Goal: Task Accomplishment & Management: Use online tool/utility

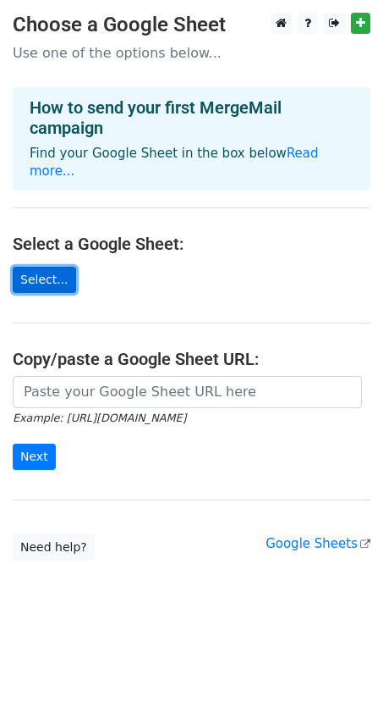
click at [52, 267] on link "Select..." at bounding box center [44, 280] width 63 height 26
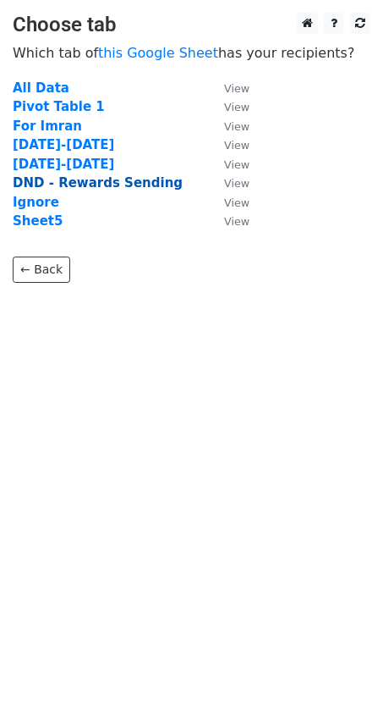
click at [64, 185] on strong "DND - Rewards Sending" at bounding box center [98, 182] width 170 height 15
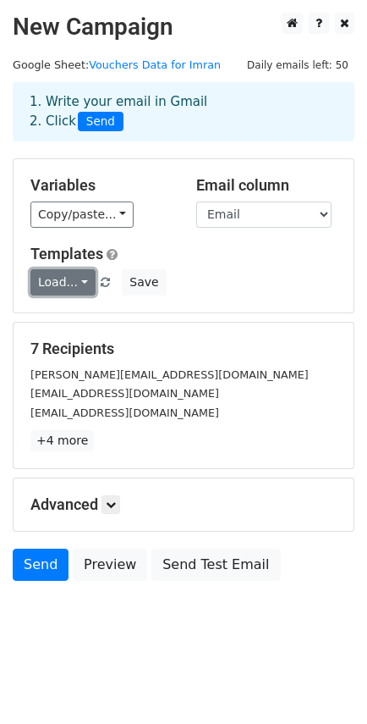
click at [82, 286] on link "Load..." at bounding box center [62, 282] width 65 height 26
click at [206, 271] on div "Load... No templates saved Save" at bounding box center [184, 282] width 332 height 26
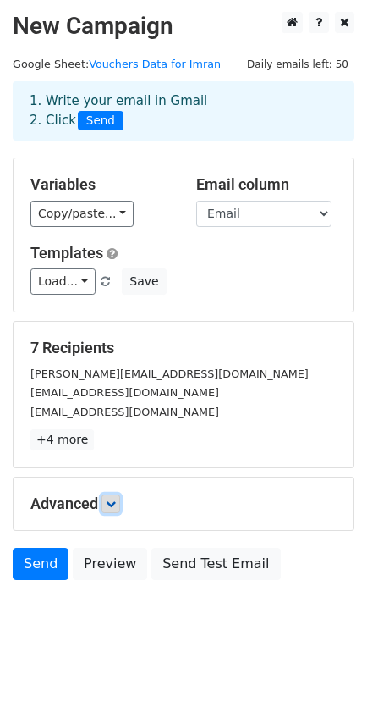
click at [113, 505] on icon at bounding box center [111, 504] width 10 height 10
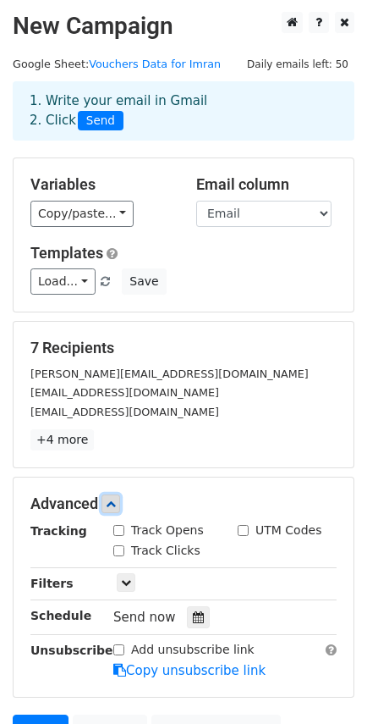
scroll to position [167, 0]
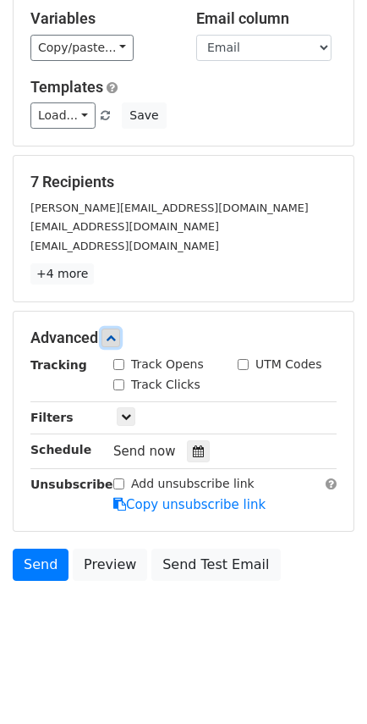
click at [116, 345] on link at bounding box center [111, 337] width 19 height 19
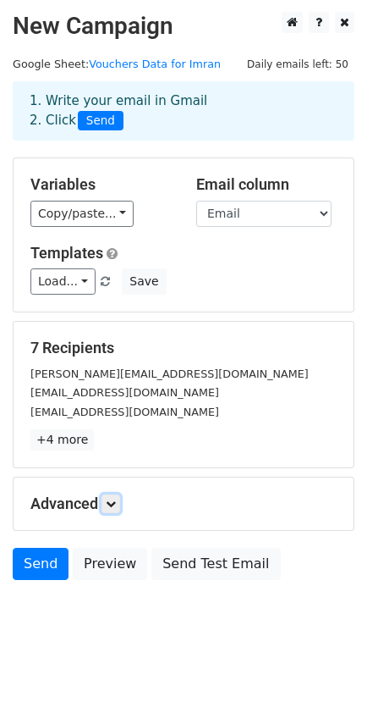
scroll to position [1, 0]
click at [120, 504] on link at bounding box center [111, 503] width 19 height 19
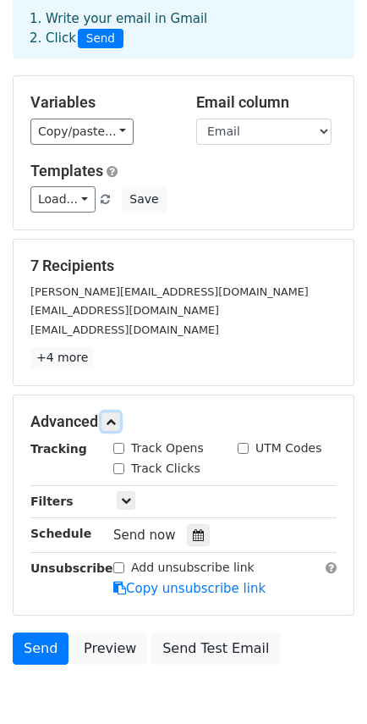
scroll to position [82, 0]
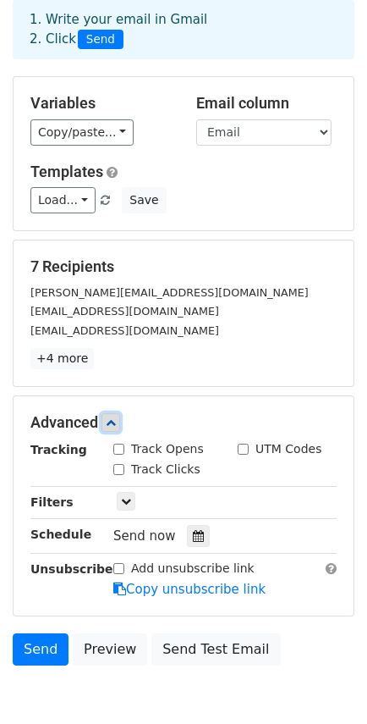
click at [116, 423] on icon at bounding box center [111, 422] width 10 height 10
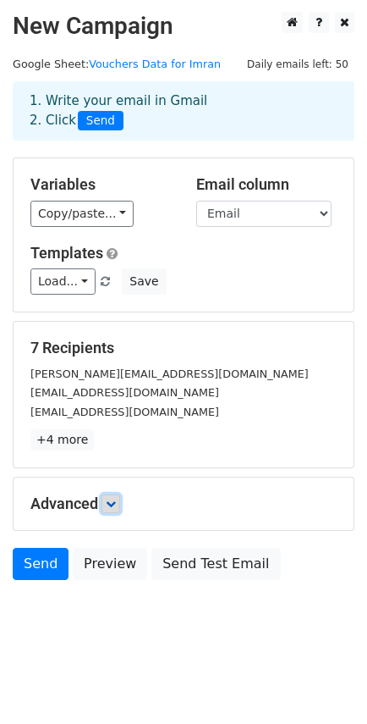
scroll to position [1, 0]
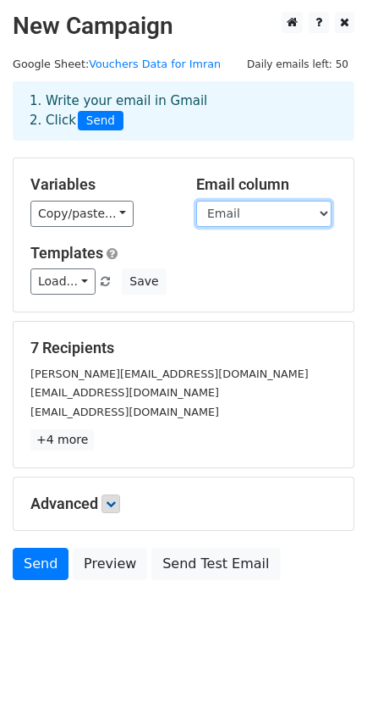
click at [272, 208] on select "S No. First Name Name Email Bottomline Region names Region categories Vouchers …" at bounding box center [263, 214] width 135 height 26
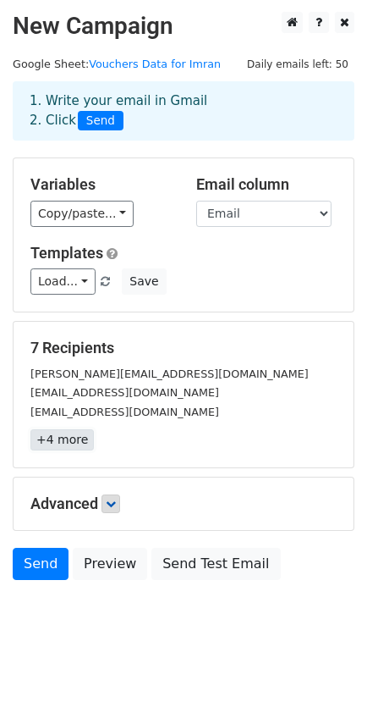
click at [73, 446] on link "+4 more" at bounding box center [61, 439] width 63 height 21
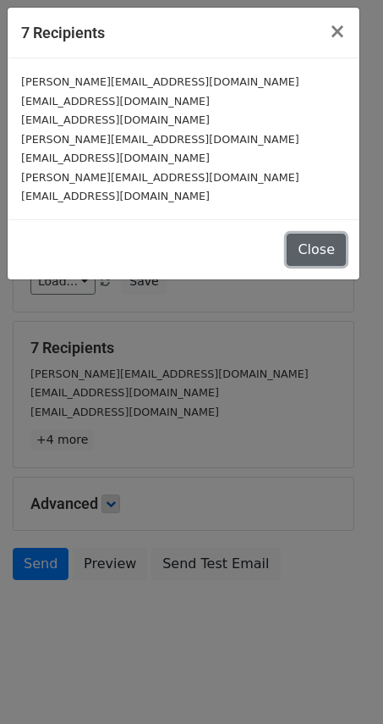
click at [317, 258] on button "Close" at bounding box center [316, 250] width 59 height 32
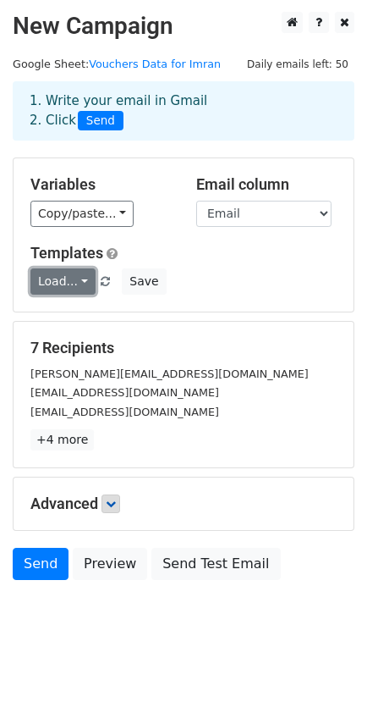
click at [74, 280] on link "Load..." at bounding box center [62, 281] width 65 height 26
click at [183, 387] on div "[EMAIL_ADDRESS][DOMAIN_NAME]" at bounding box center [184, 392] width 332 height 19
click at [113, 503] on icon at bounding box center [111, 504] width 10 height 10
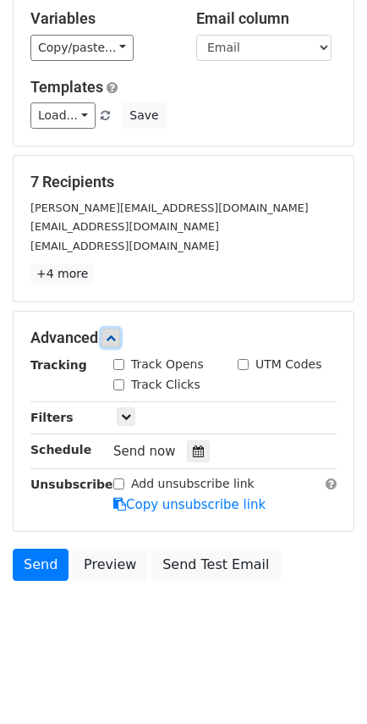
scroll to position [0, 0]
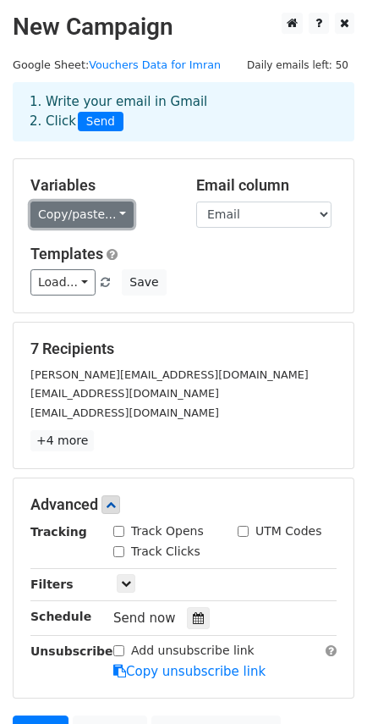
click at [60, 215] on link "Copy/paste..." at bounding box center [81, 214] width 103 height 26
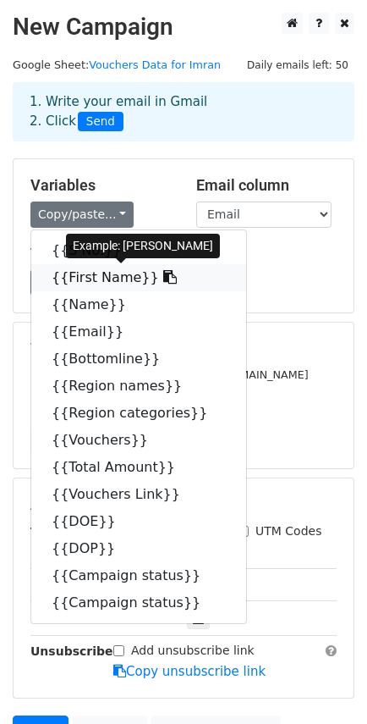
click at [163, 273] on icon at bounding box center [170, 277] width 14 height 14
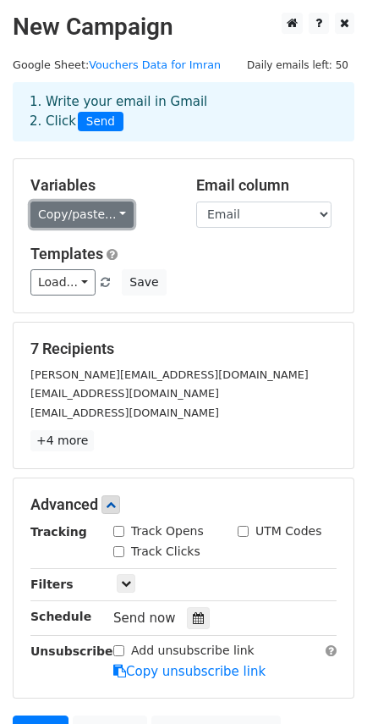
click at [80, 220] on link "Copy/paste..." at bounding box center [81, 214] width 103 height 26
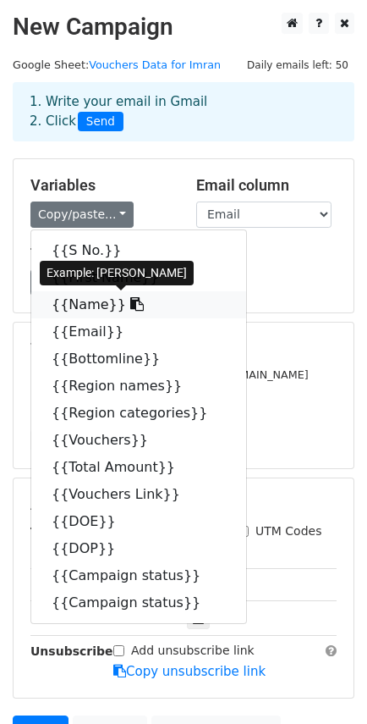
click at [86, 307] on link "{{Name}}" at bounding box center [138, 304] width 215 height 27
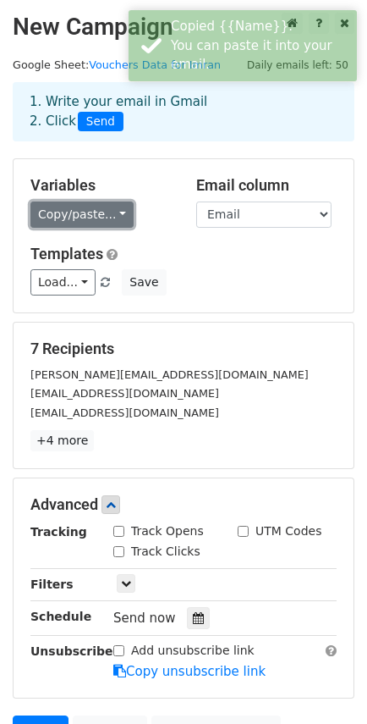
click at [76, 219] on link "Copy/paste..." at bounding box center [81, 214] width 103 height 26
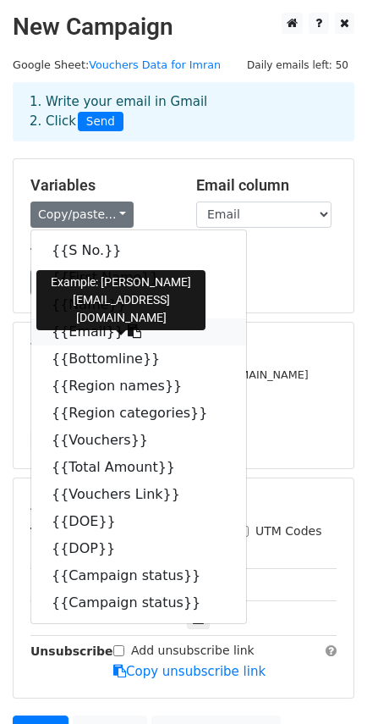
click at [85, 336] on link "{{Email}}" at bounding box center [138, 331] width 215 height 27
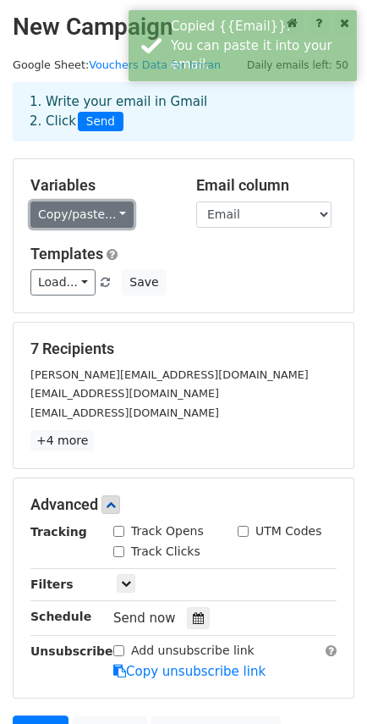
click at [91, 204] on link "Copy/paste..." at bounding box center [81, 214] width 103 height 26
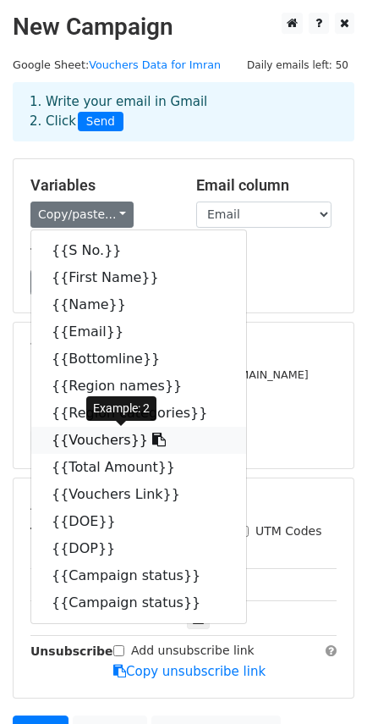
click at [97, 444] on link "{{Vouchers}}" at bounding box center [138, 440] width 215 height 27
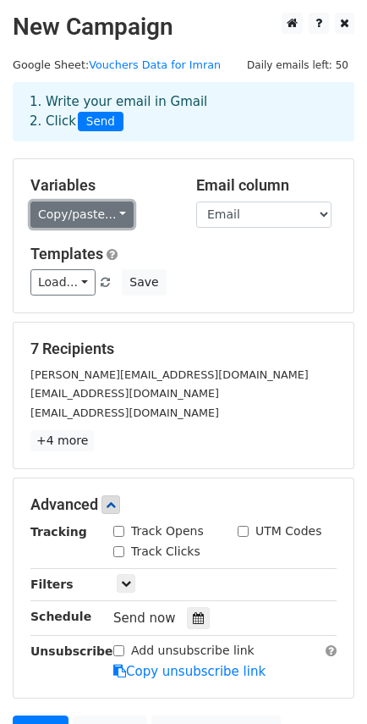
click at [103, 207] on link "Copy/paste..." at bounding box center [81, 214] width 103 height 26
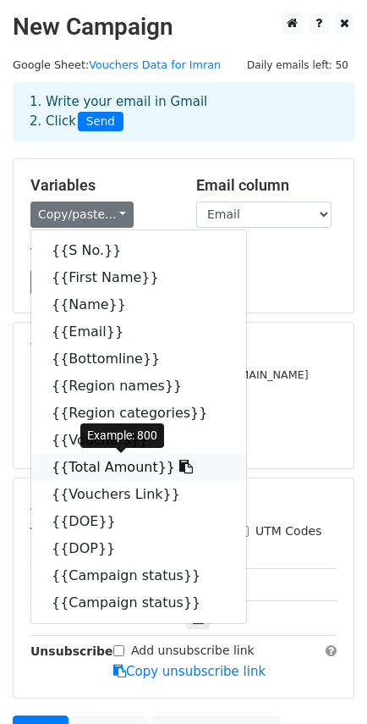
click at [102, 464] on link "{{Total Amount}}" at bounding box center [138, 467] width 215 height 27
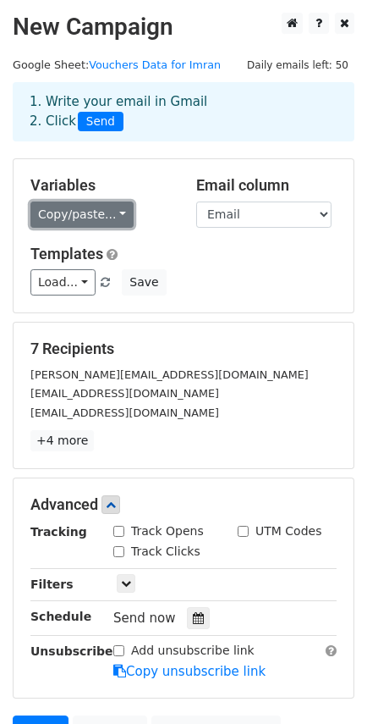
click at [85, 219] on link "Copy/paste..." at bounding box center [81, 214] width 103 height 26
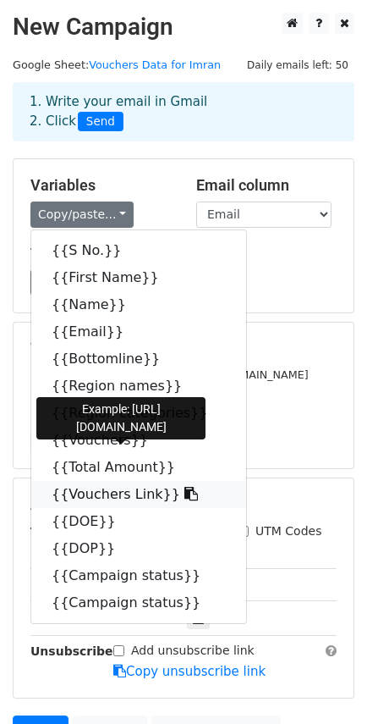
click at [106, 494] on link "{{Vouchers Link}}" at bounding box center [138, 494] width 215 height 27
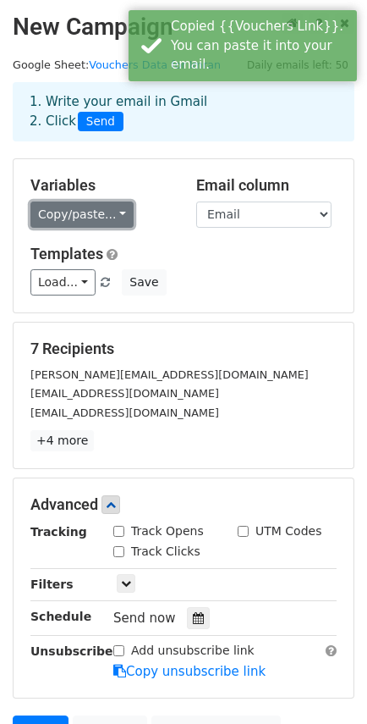
click at [81, 203] on link "Copy/paste..." at bounding box center [81, 214] width 103 height 26
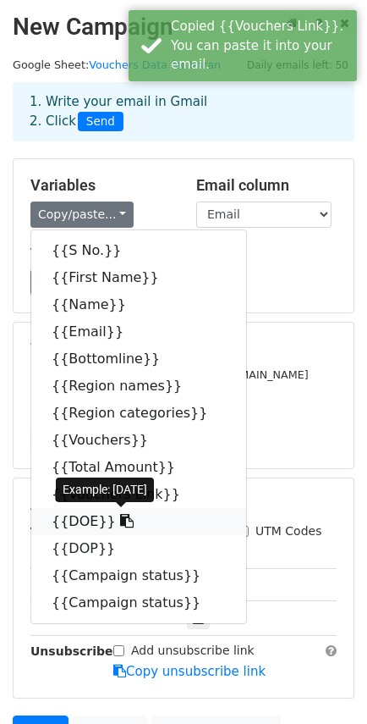
click at [76, 527] on link "{{DOE}}" at bounding box center [138, 521] width 215 height 27
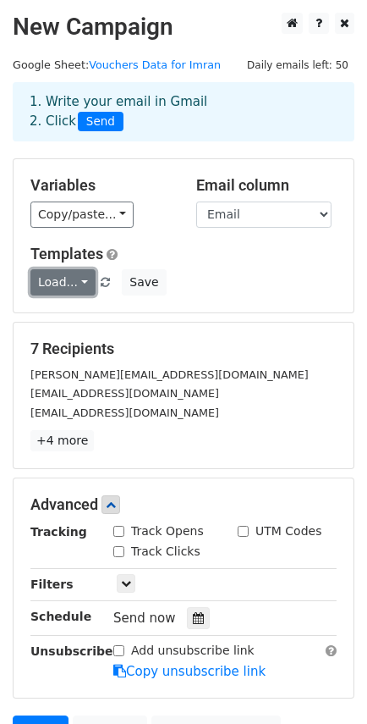
click at [47, 269] on link "Load..." at bounding box center [62, 282] width 65 height 26
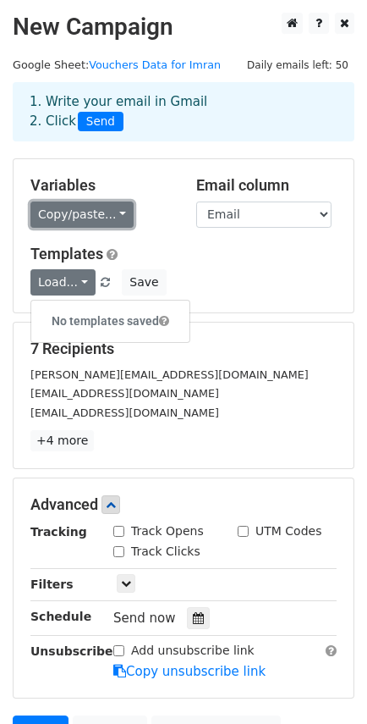
click at [66, 213] on link "Copy/paste..." at bounding box center [81, 214] width 103 height 26
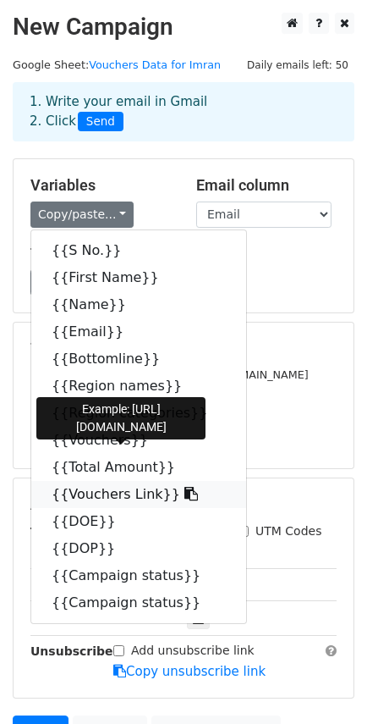
click at [90, 489] on link "{{Vouchers Link}}" at bounding box center [138, 494] width 215 height 27
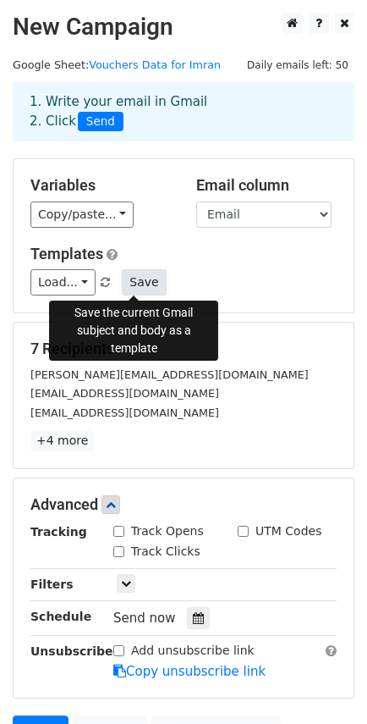
click at [128, 281] on button "Save" at bounding box center [144, 282] width 44 height 26
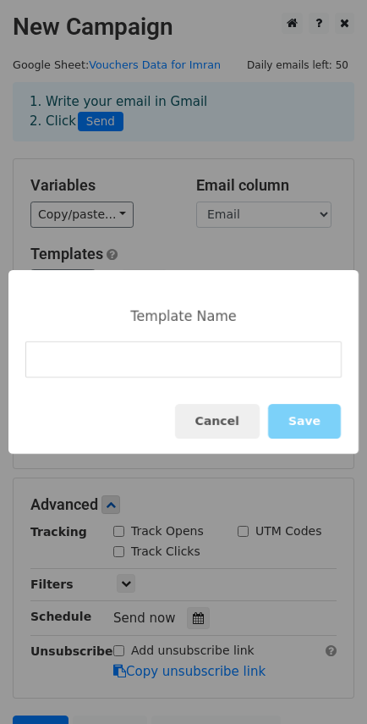
click at [124, 350] on input at bounding box center [183, 359] width 317 height 36
type input "Repeat Vouchers"
click at [295, 412] on button "Save" at bounding box center [304, 421] width 73 height 35
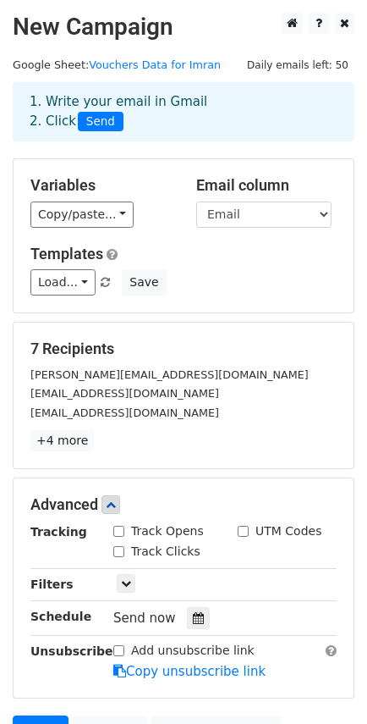
scroll to position [167, 0]
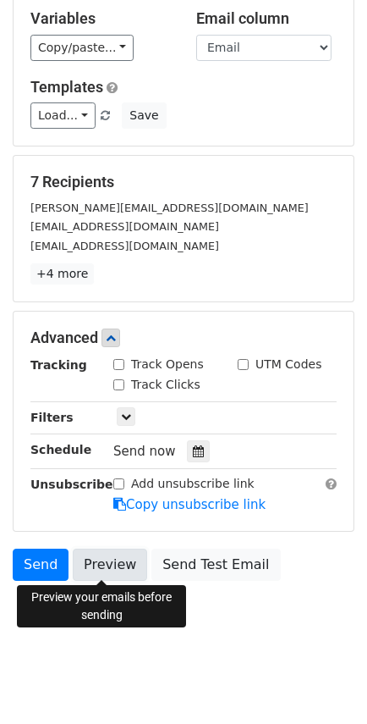
click at [99, 552] on link "Preview" at bounding box center [110, 565] width 74 height 32
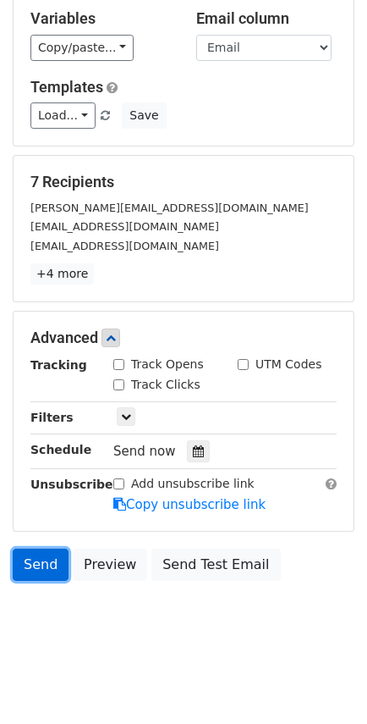
click at [40, 567] on link "Send" at bounding box center [41, 565] width 56 height 32
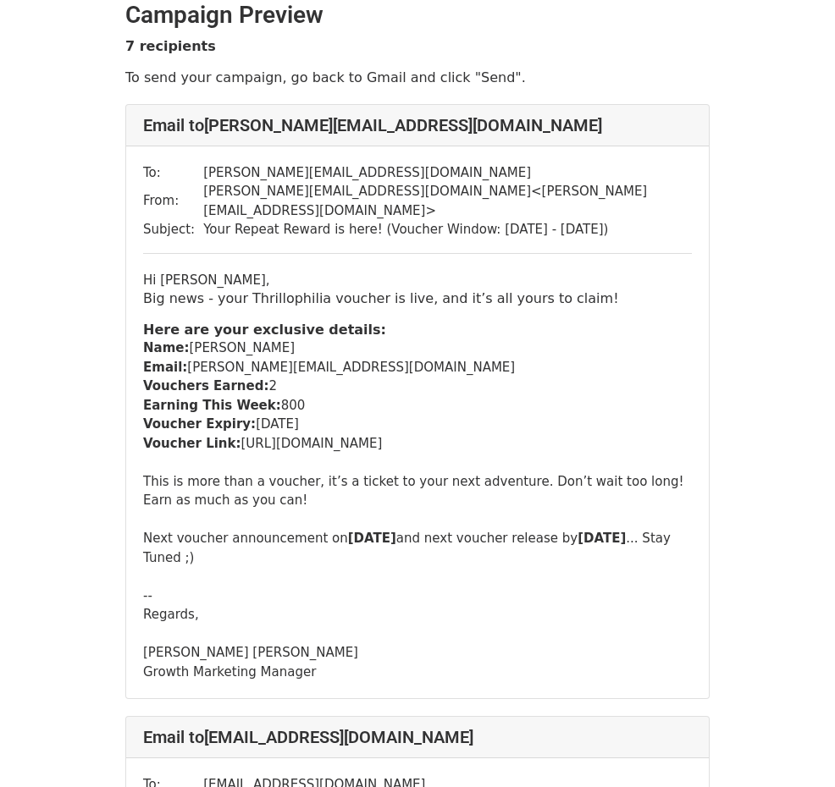
scroll to position [20, 0]
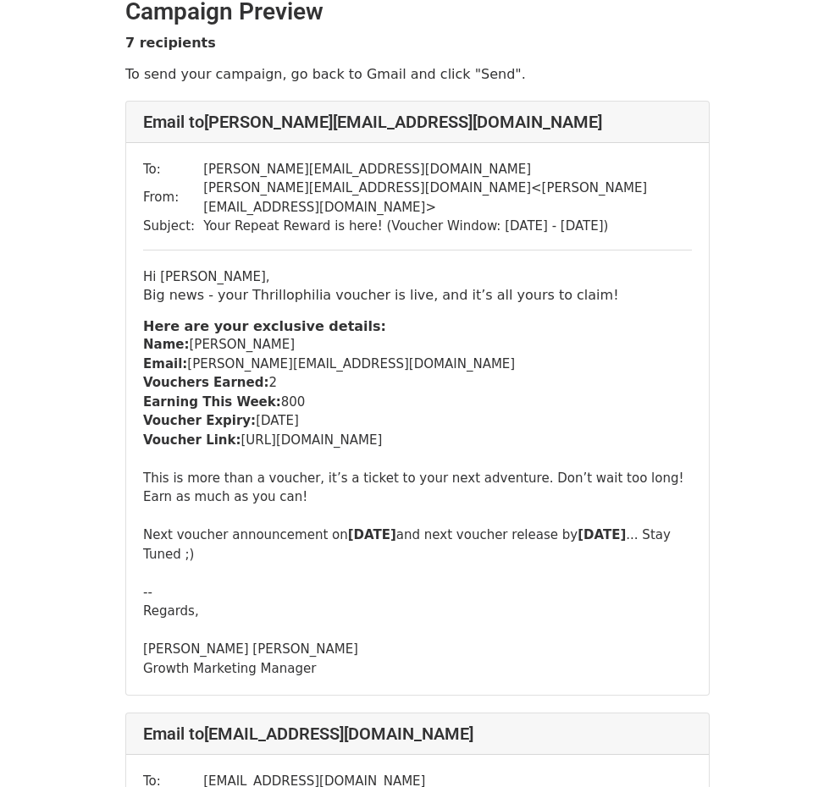
click at [407, 431] on div "Hi Vishakha, Big news - your Thrillophilia voucher is live, and it’s all yours …" at bounding box center [417, 415] width 549 height 297
click at [503, 523] on div "Hi Vishakha, Big news - your Thrillophilia voucher is live, and it’s all yours …" at bounding box center [417, 415] width 549 height 297
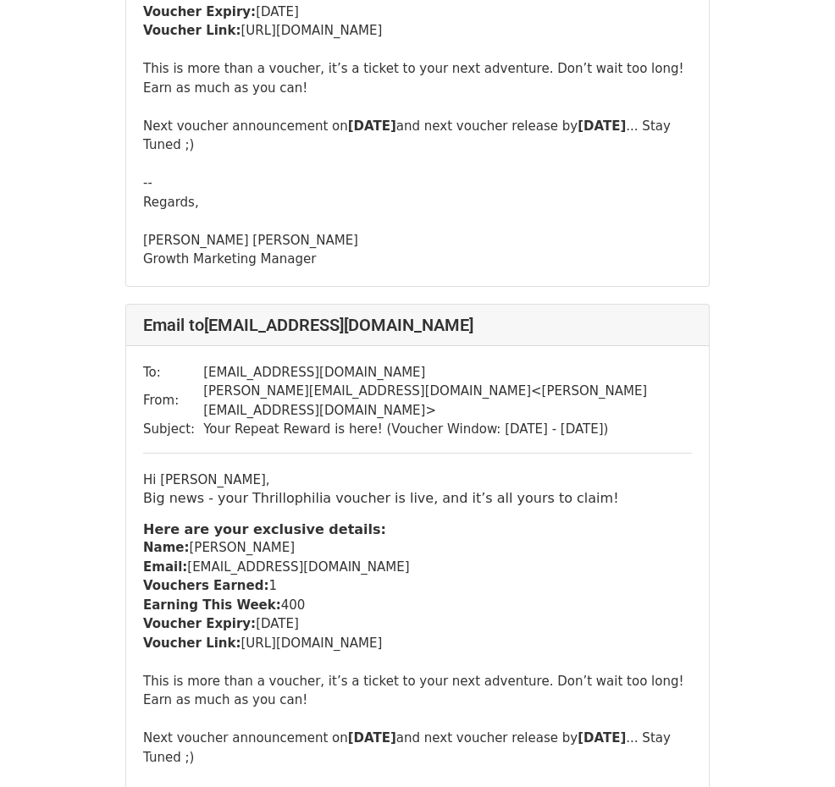
scroll to position [3521, 0]
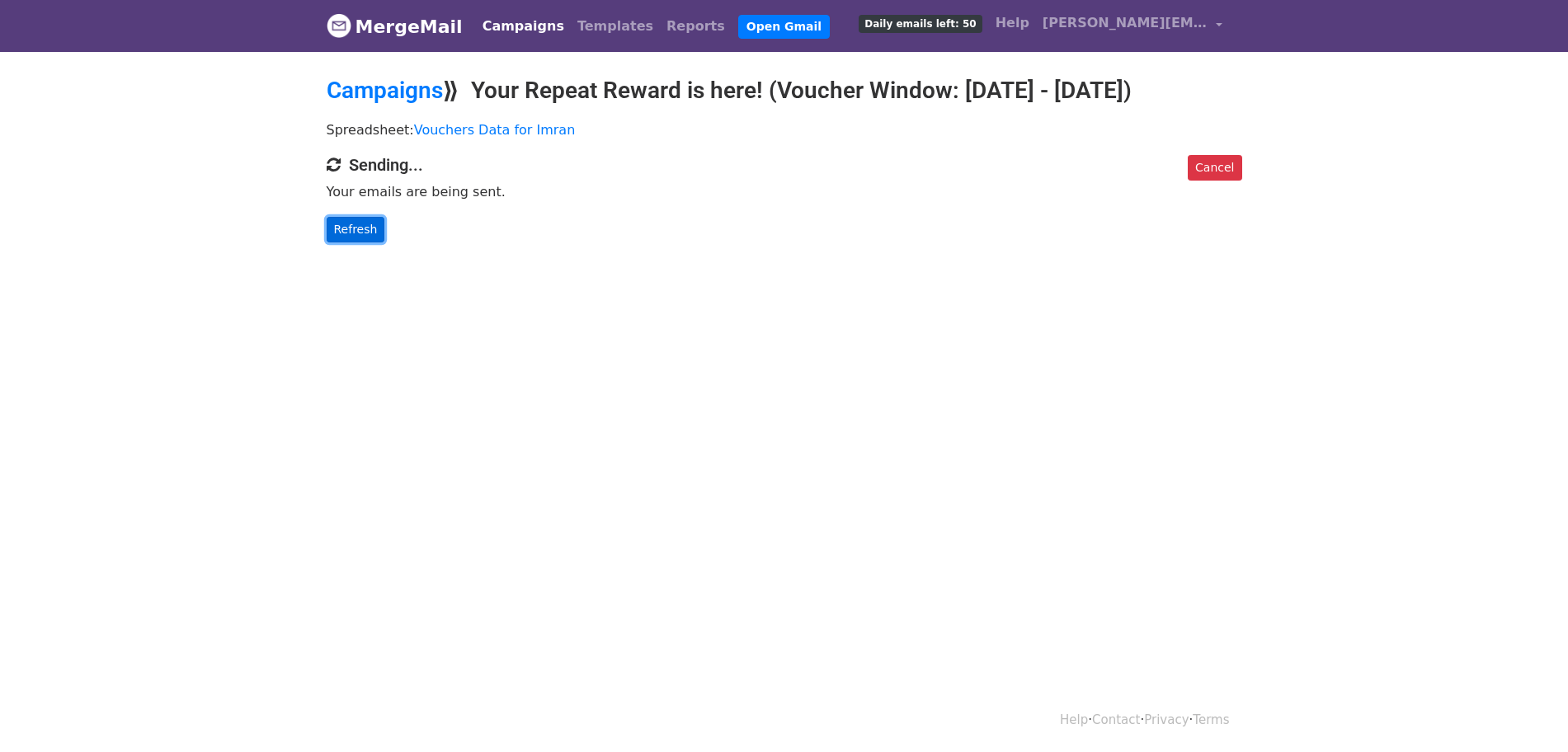
click at [372, 243] on link "Refresh" at bounding box center [356, 230] width 58 height 25
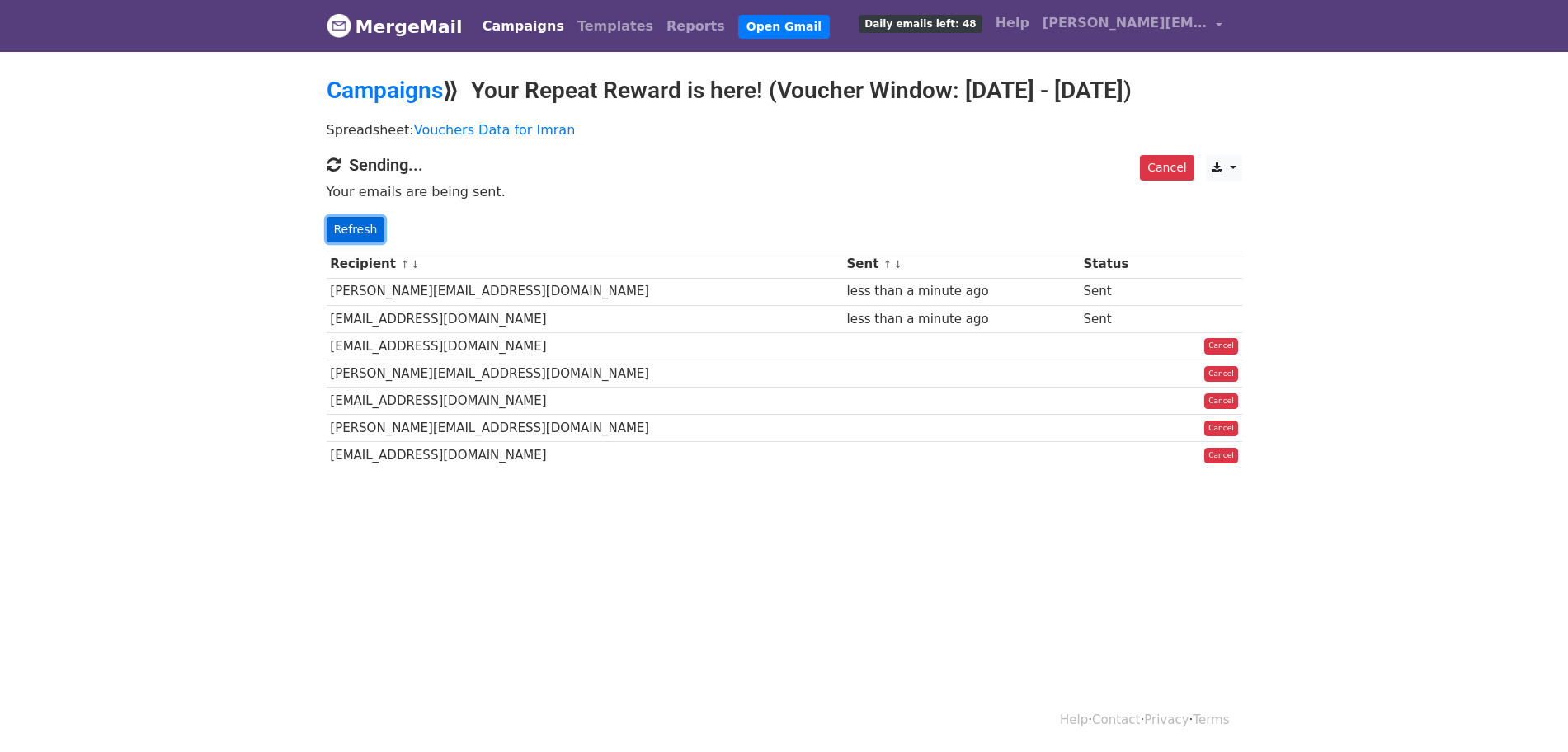
click at [363, 243] on link "Refresh" at bounding box center [356, 230] width 58 height 25
